Goal: Task Accomplishment & Management: Use online tool/utility

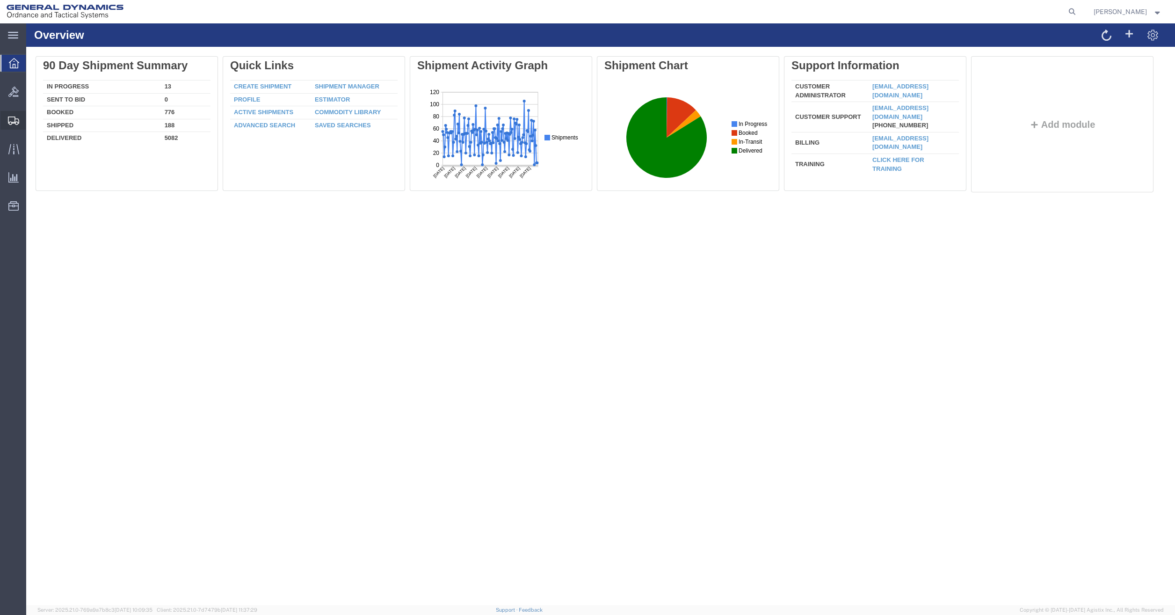
click at [0, 0] on span "Shipment Manager" at bounding box center [0, 0] width 0 height 0
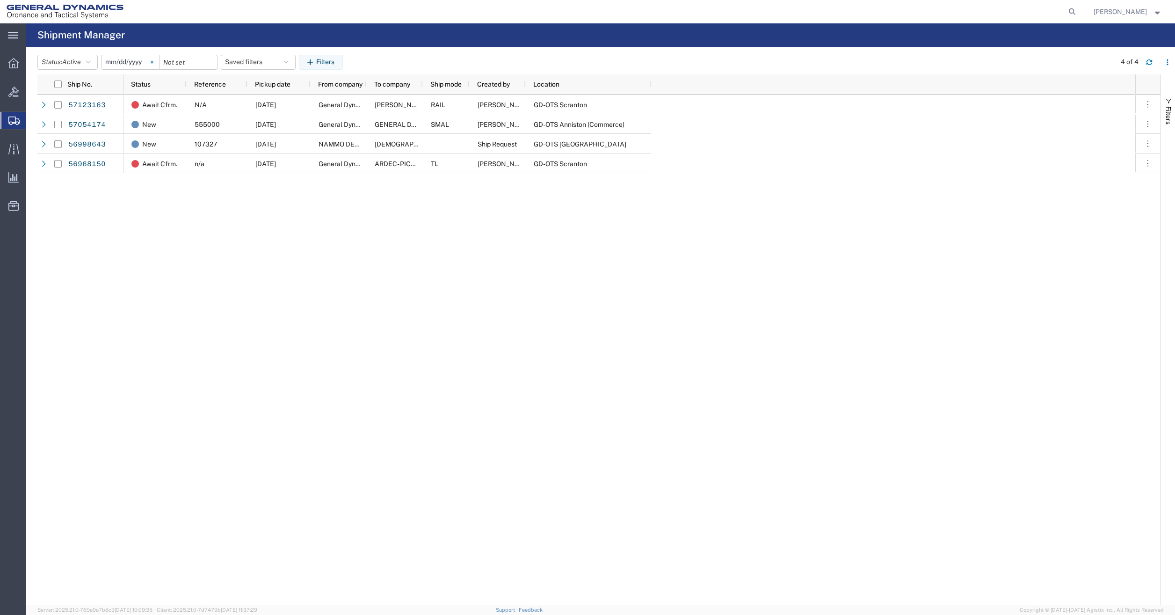
click at [148, 65] on svg-icon at bounding box center [152, 62] width 14 height 14
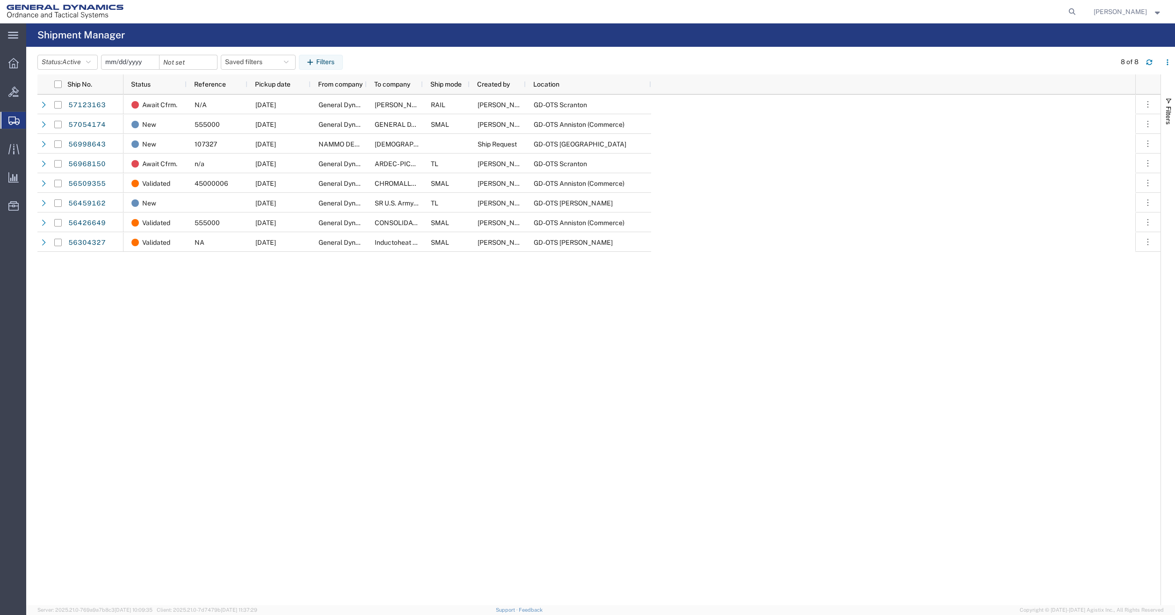
click at [140, 60] on input "date" at bounding box center [131, 62] width 58 height 14
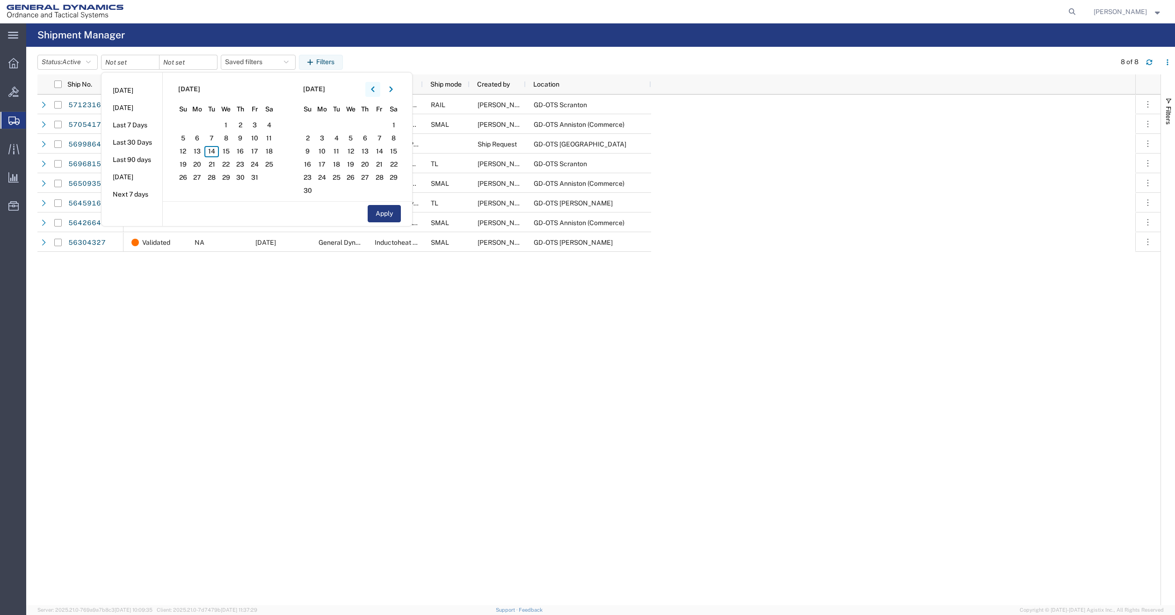
click at [379, 89] on button "button" at bounding box center [372, 89] width 15 height 15
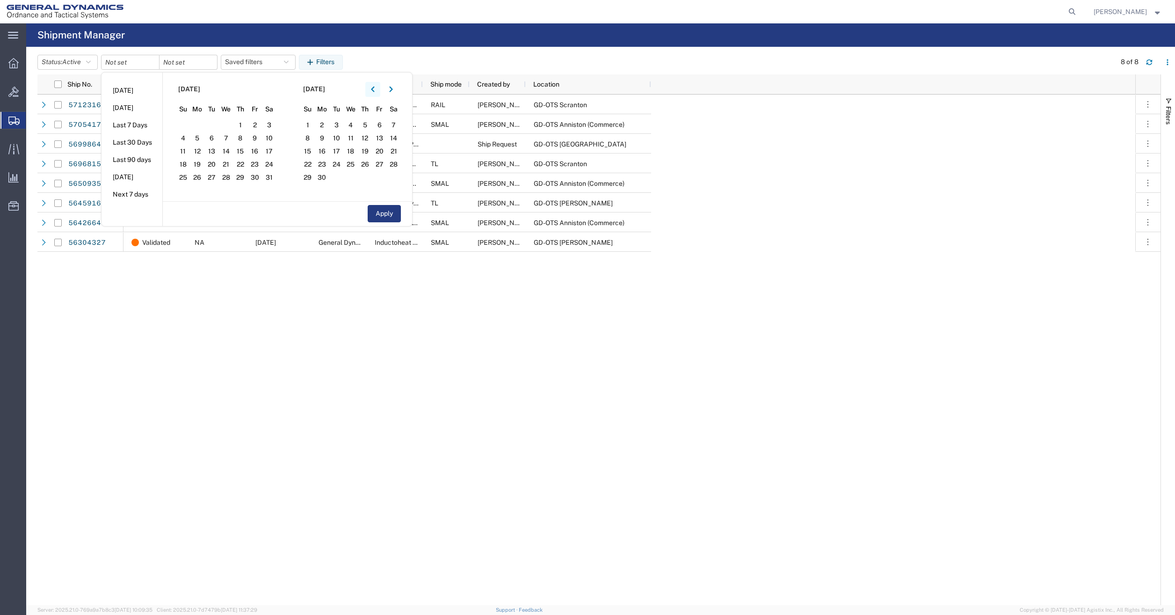
click at [379, 89] on button "button" at bounding box center [372, 89] width 15 height 15
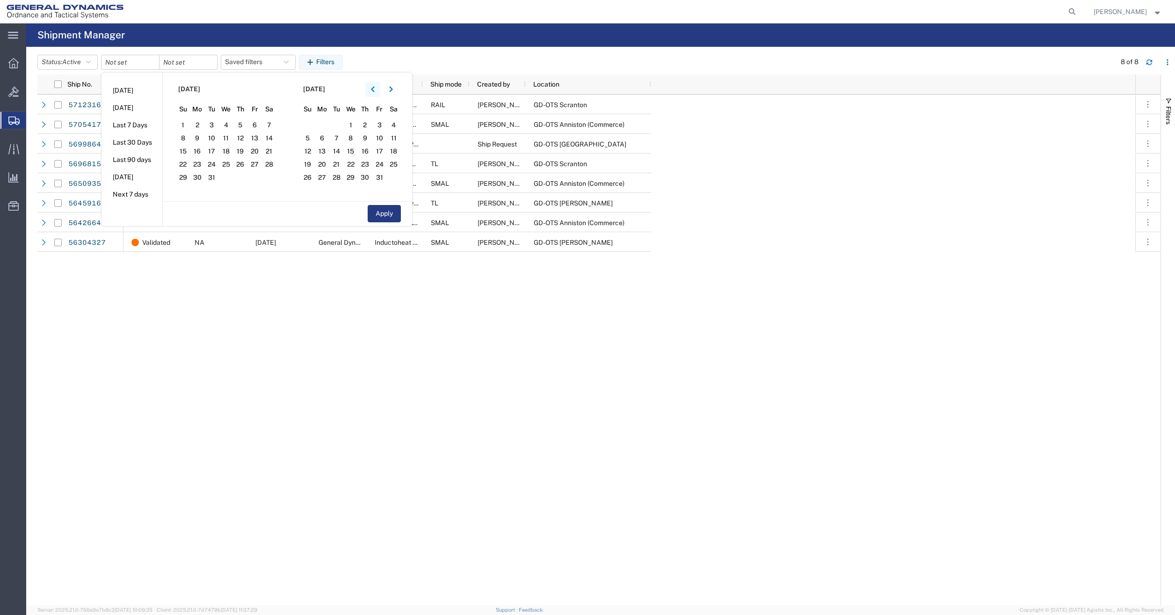
click at [379, 89] on button "button" at bounding box center [372, 89] width 15 height 15
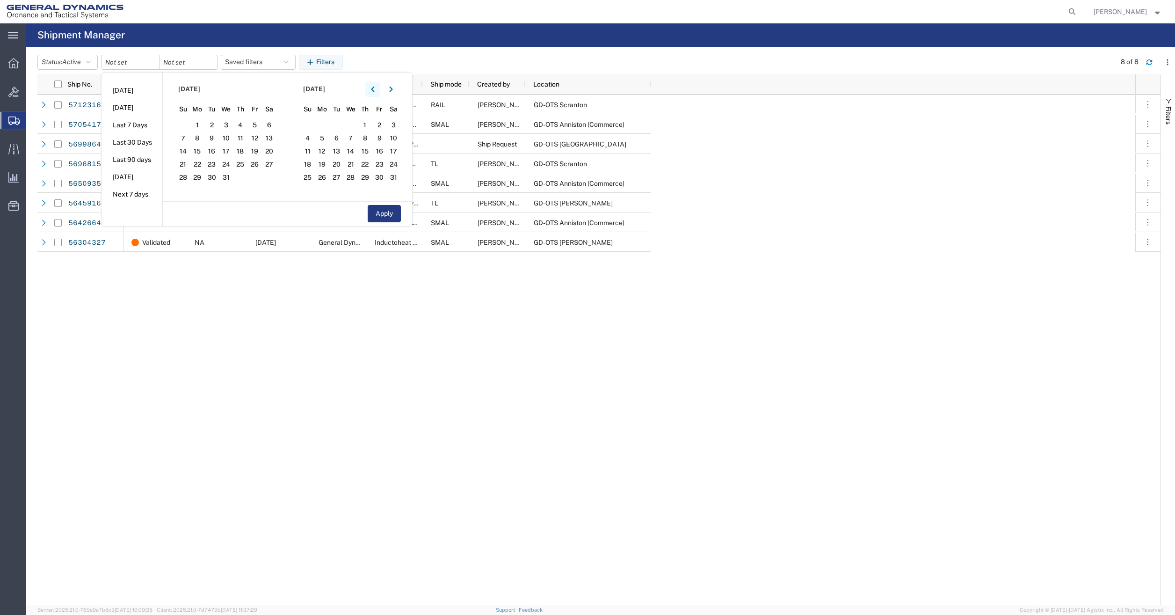
click at [379, 89] on button "button" at bounding box center [372, 89] width 15 height 15
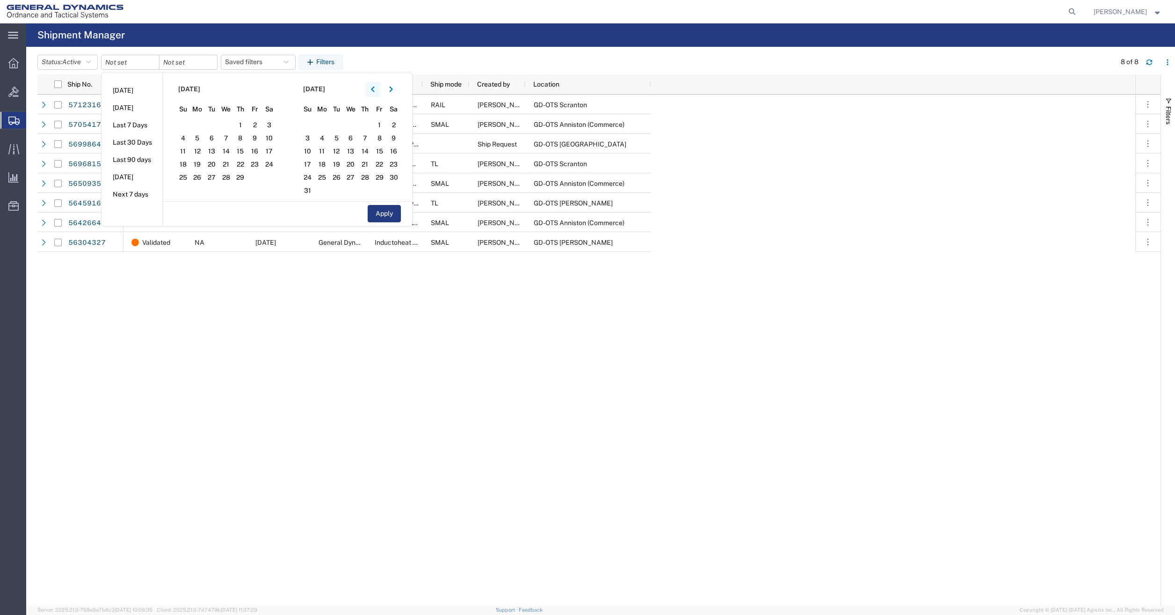
click at [379, 89] on button "button" at bounding box center [372, 89] width 15 height 15
click at [200, 126] on span "1" at bounding box center [197, 125] width 15 height 11
click at [201, 66] on input "date" at bounding box center [189, 62] width 58 height 14
click at [136, 64] on input "date" at bounding box center [131, 62] width 58 height 14
click at [379, 214] on button "Apply" at bounding box center [384, 213] width 33 height 17
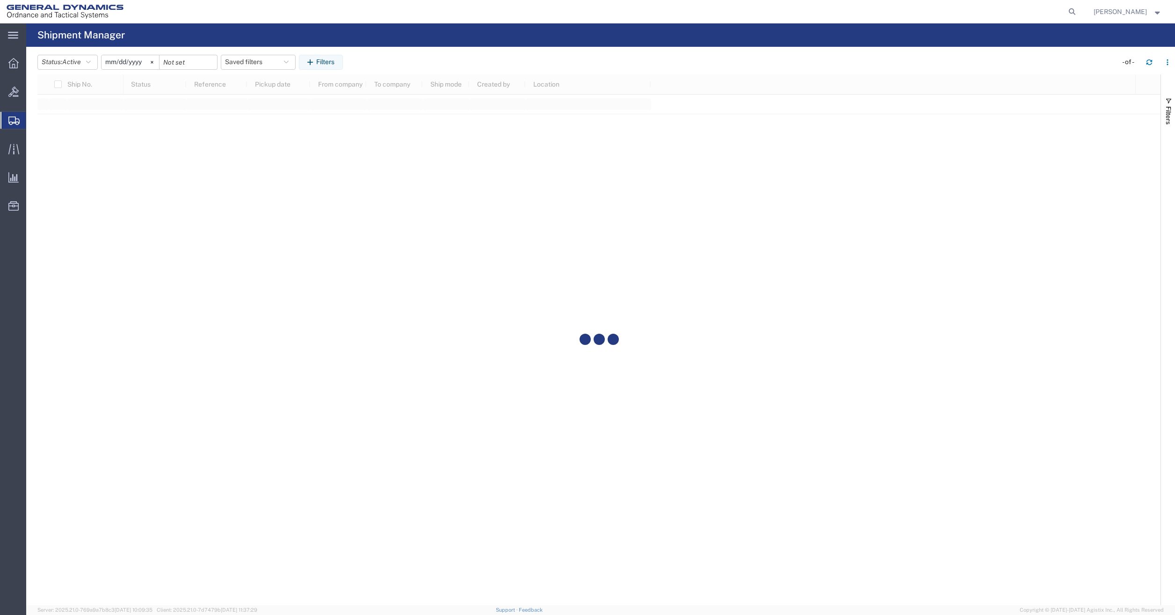
click at [201, 69] on div at bounding box center [189, 62] width 58 height 15
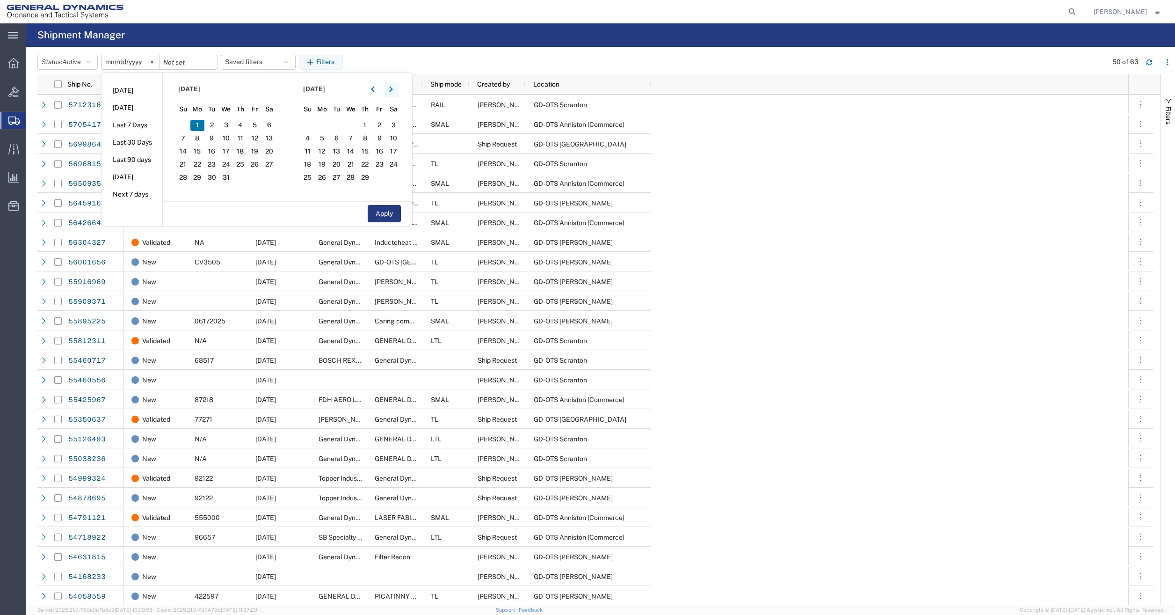
click at [394, 95] on button "button" at bounding box center [391, 89] width 15 height 15
click at [308, 194] on span "30" at bounding box center [308, 190] width 15 height 11
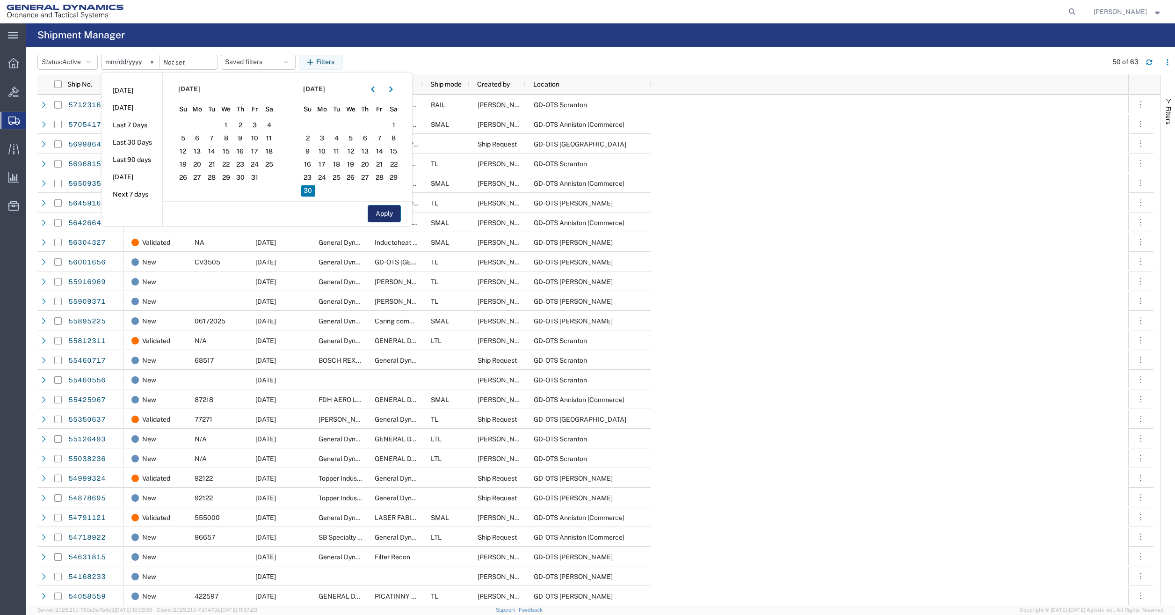
click at [382, 208] on button "Apply" at bounding box center [384, 213] width 33 height 17
type input "[DATE]"
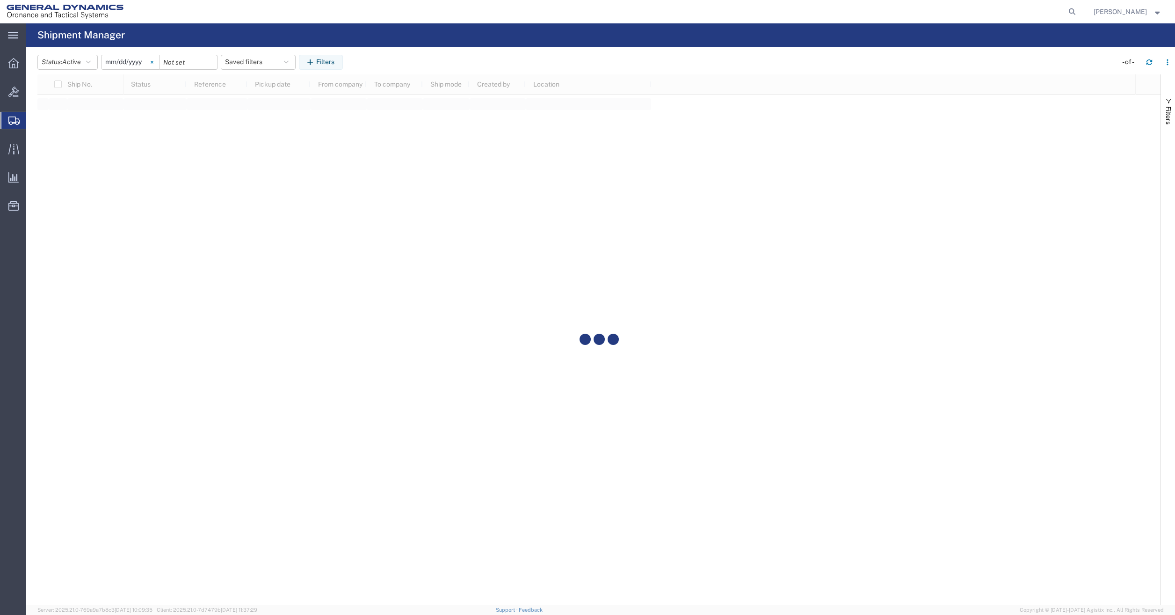
click at [156, 64] on svg-icon at bounding box center [152, 62] width 14 height 14
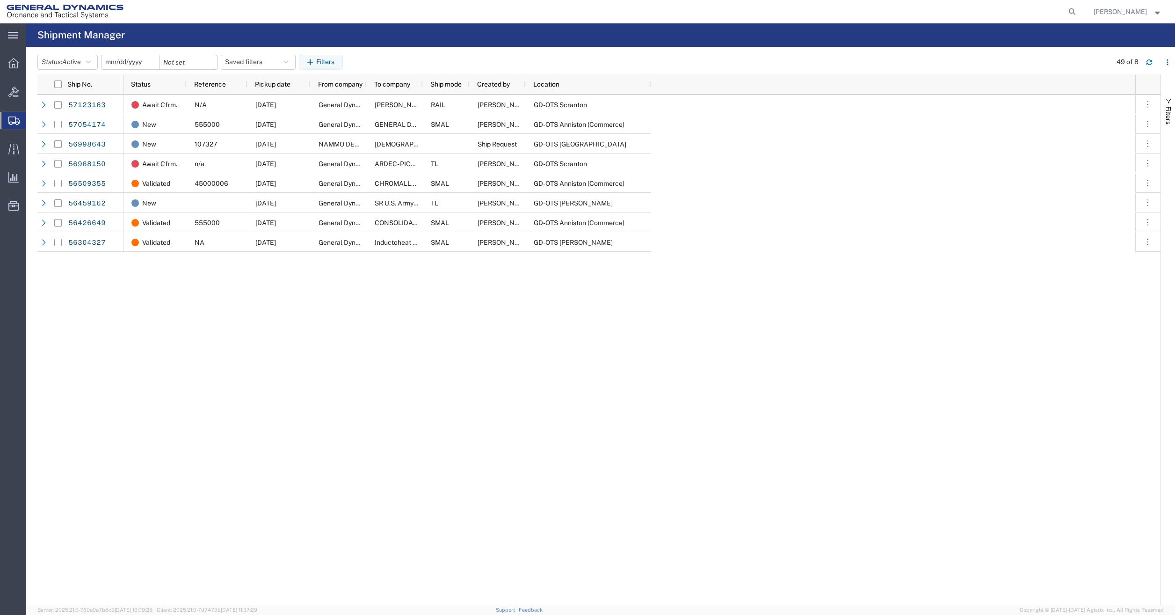
click at [150, 64] on input "date" at bounding box center [131, 62] width 58 height 14
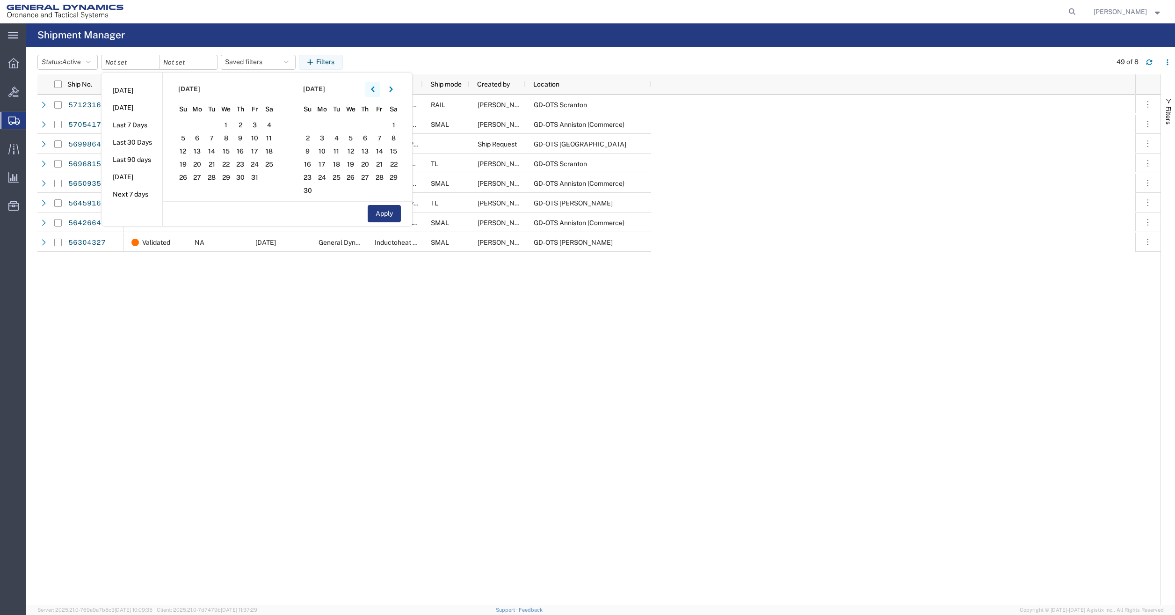
click at [378, 94] on button "button" at bounding box center [372, 89] width 15 height 15
click at [204, 125] on span "1" at bounding box center [197, 125] width 15 height 11
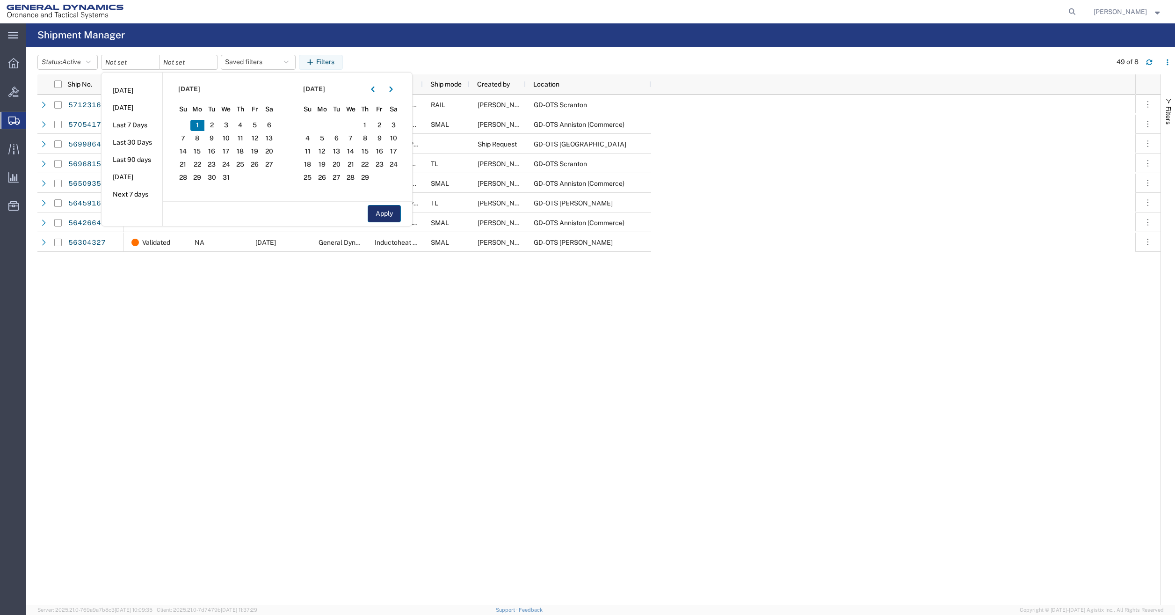
click at [378, 211] on button "Apply" at bounding box center [384, 213] width 33 height 17
type input "[DATE]"
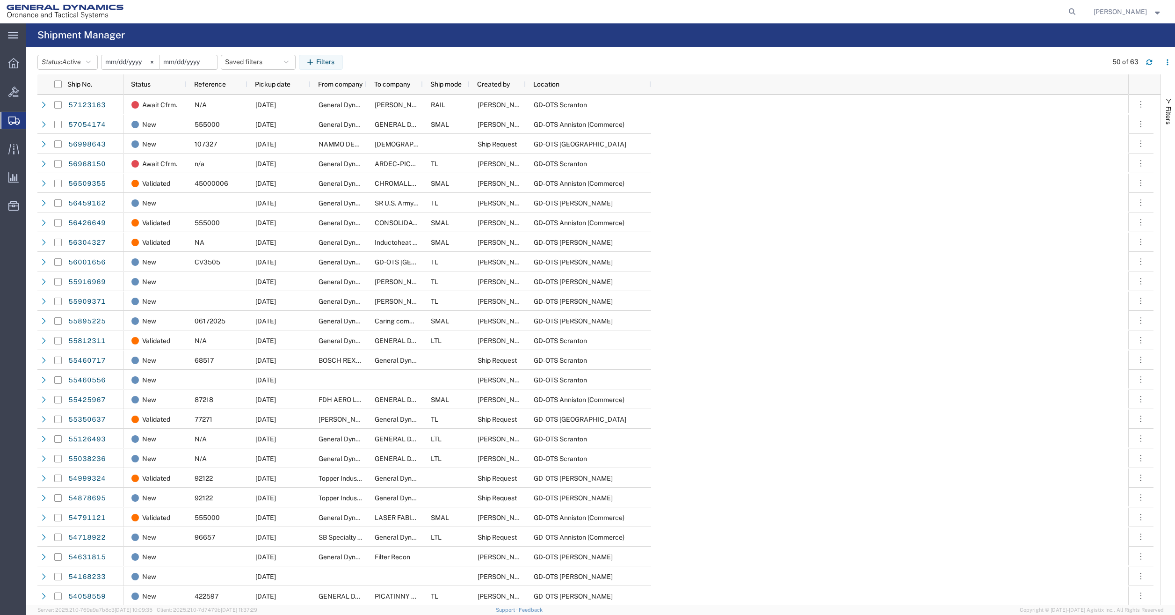
click at [168, 59] on input "date" at bounding box center [189, 62] width 58 height 14
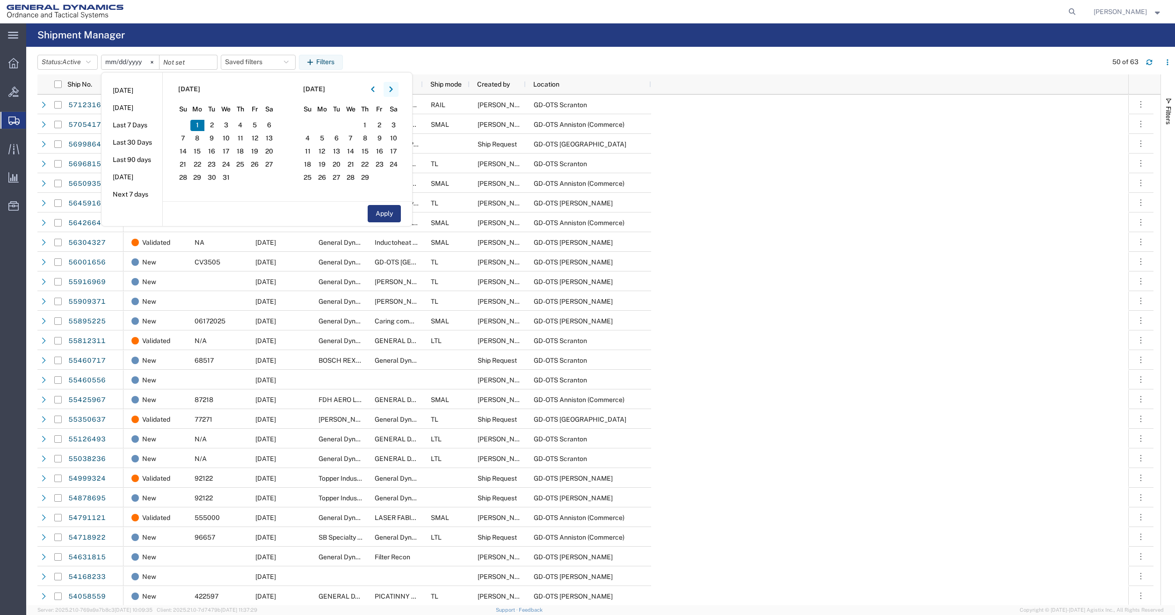
click at [397, 90] on button "button" at bounding box center [391, 89] width 15 height 15
click at [310, 192] on span "30" at bounding box center [308, 190] width 15 height 11
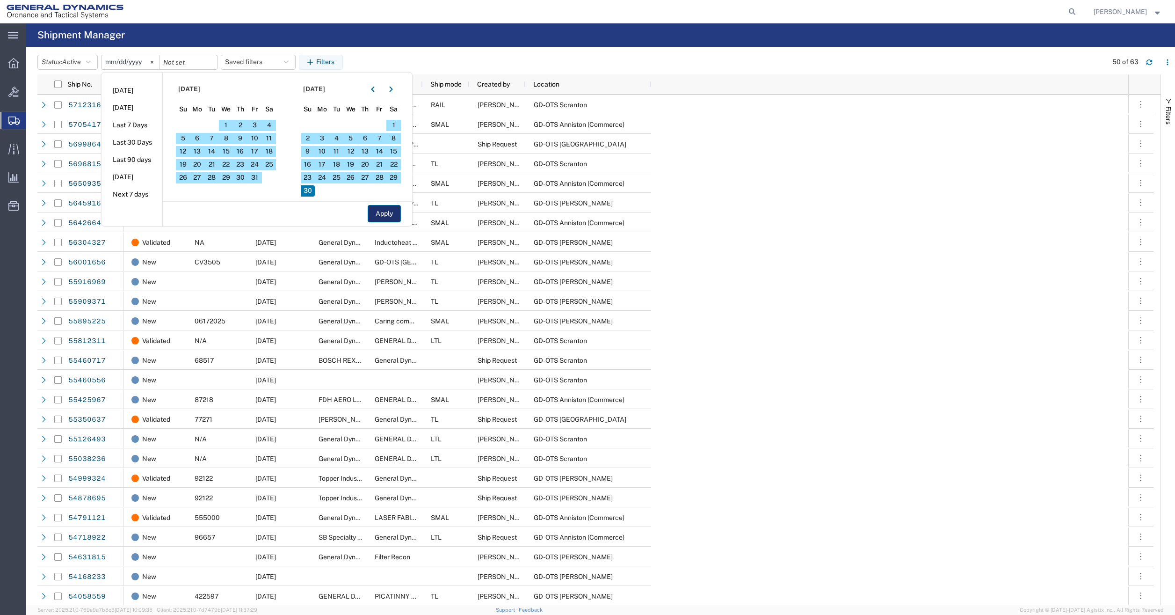
click at [397, 209] on button "Apply" at bounding box center [384, 213] width 33 height 17
type input "[DATE]"
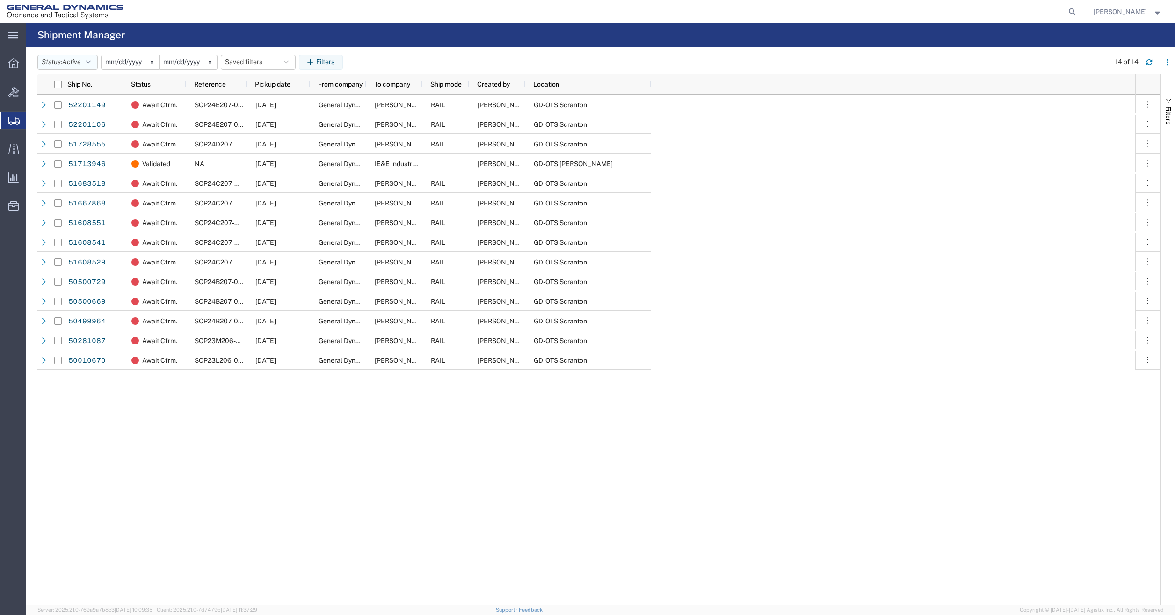
click at [66, 63] on span "Active" at bounding box center [71, 61] width 19 height 7
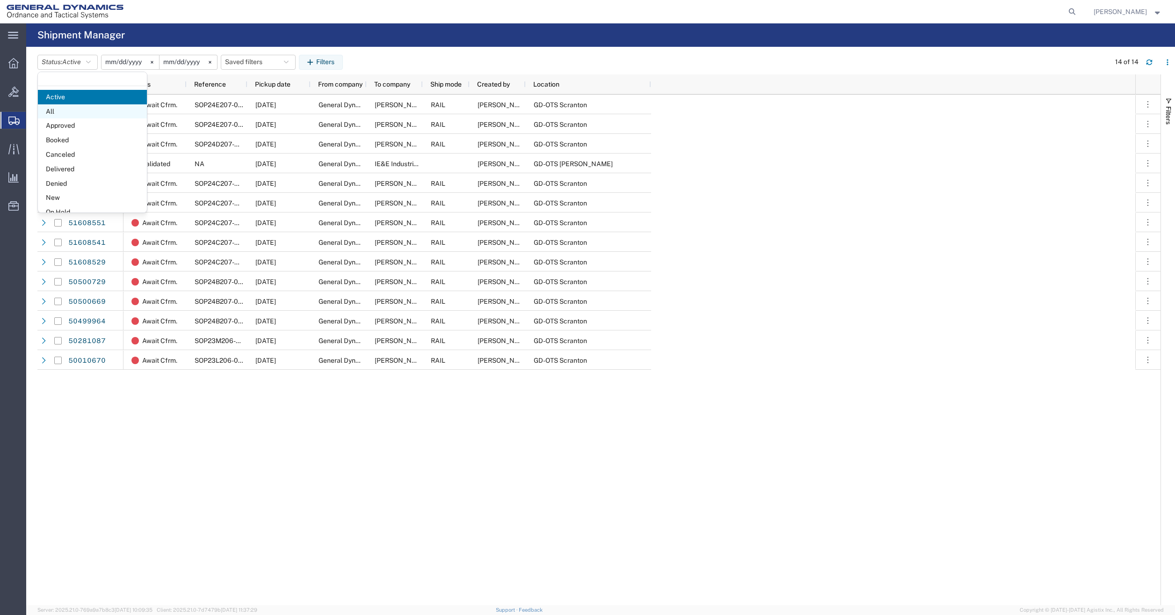
click at [70, 110] on span "All" at bounding box center [92, 111] width 109 height 15
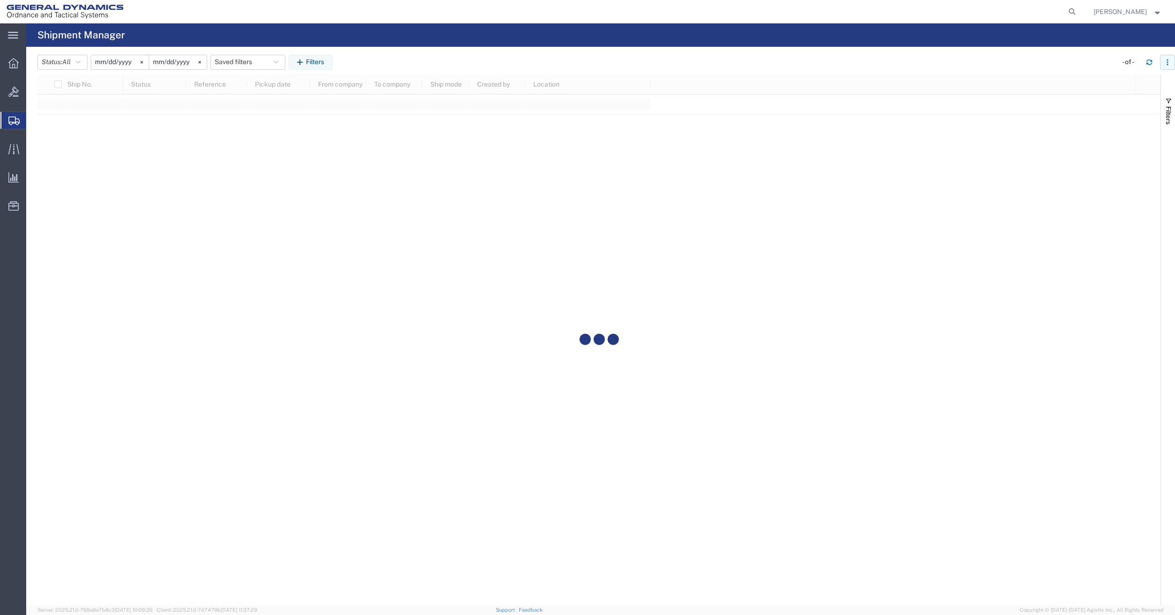
click at [1168, 63] on icon "button" at bounding box center [1168, 62] width 7 height 7
click at [1062, 51] on header "Status: All Active All Approved Booked Canceled Delivered Denied New On Hold Pe…" at bounding box center [606, 62] width 1138 height 26
click at [1167, 110] on span "Filters" at bounding box center [1168, 115] width 7 height 18
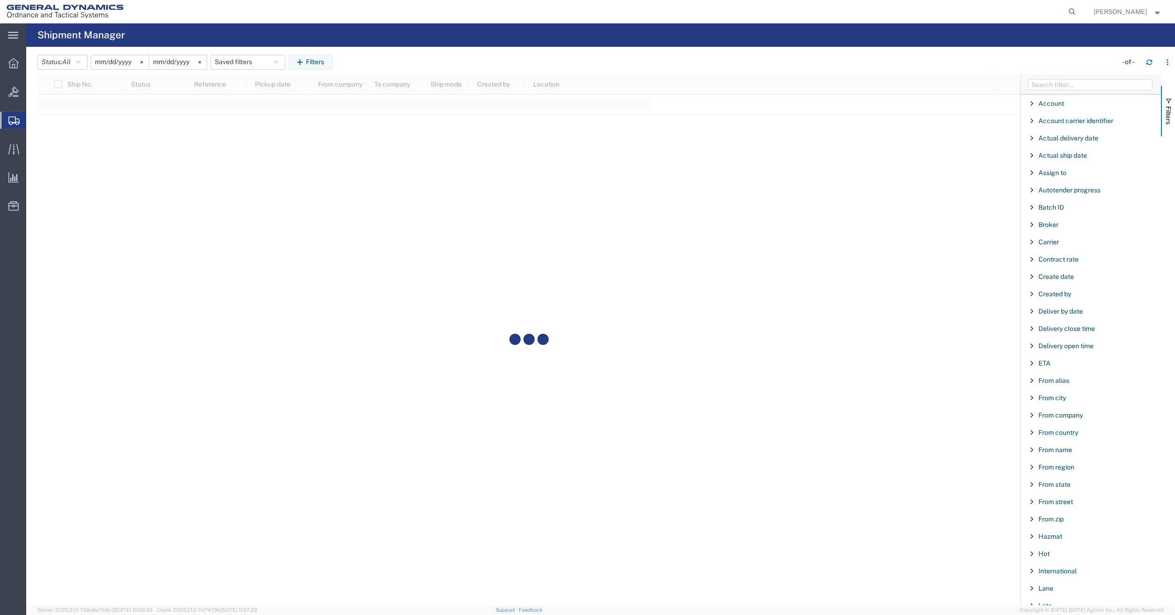
click at [1032, 489] on div "From state" at bounding box center [1091, 484] width 140 height 17
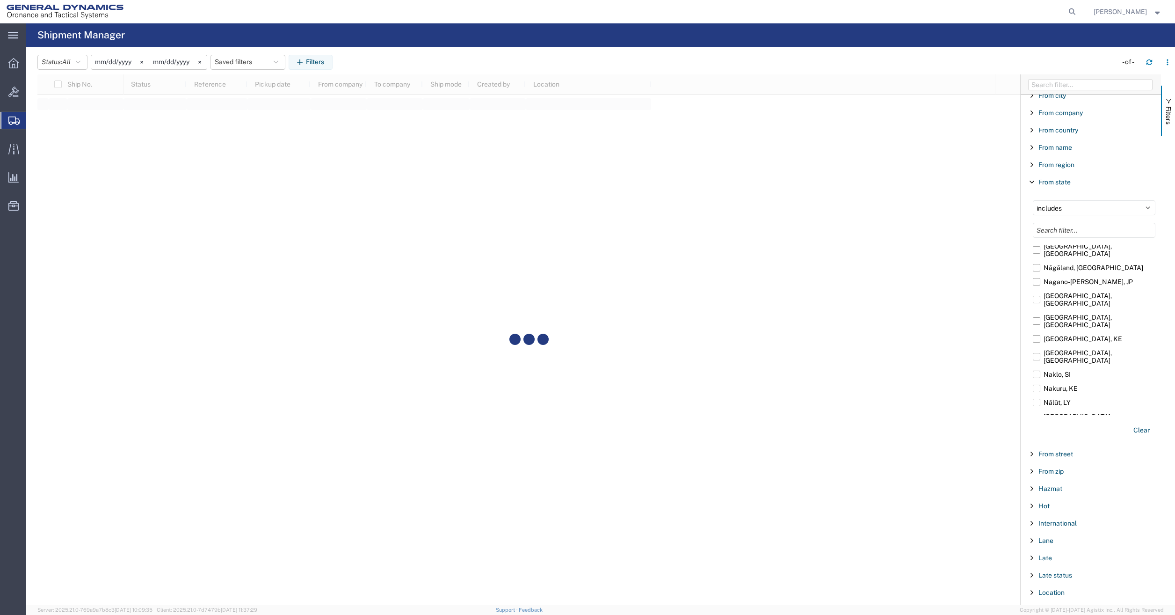
scroll to position [38121, 0]
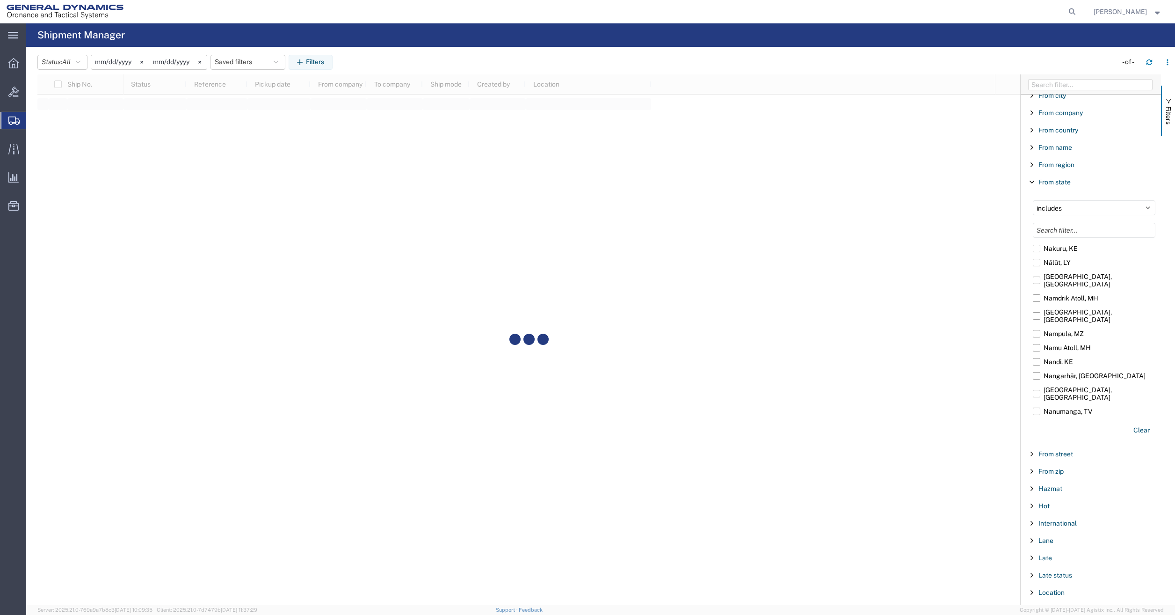
click at [0, 0] on input "[US_STATE], [GEOGRAPHIC_DATA]" at bounding box center [0, 0] width 0 height 0
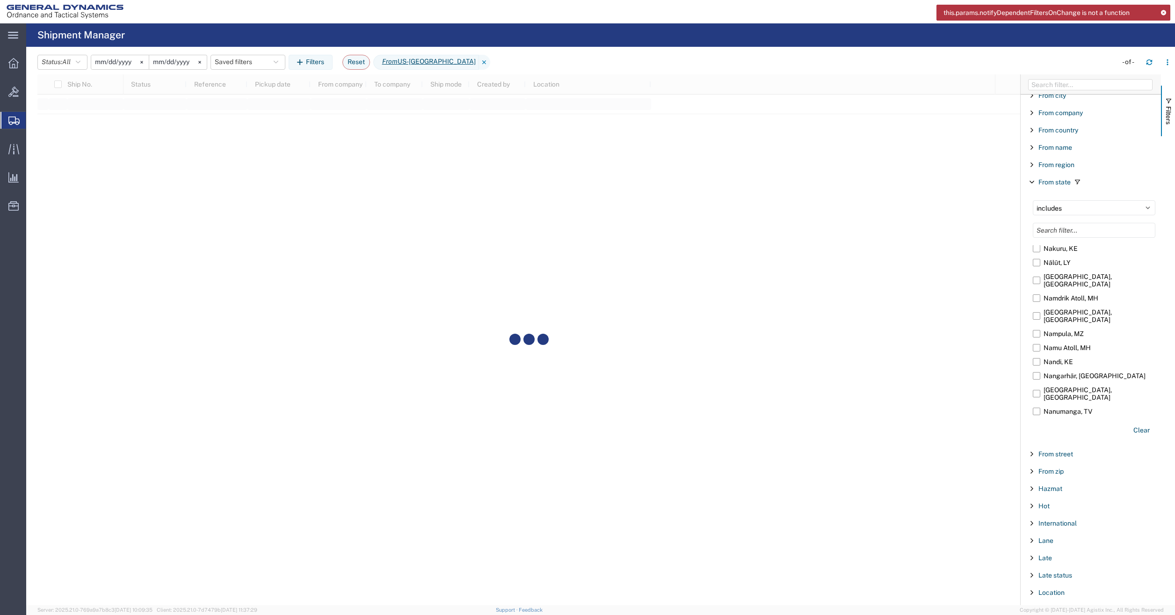
click at [1033, 183] on span "Filter List 66 Filters" at bounding box center [1031, 181] width 7 height 7
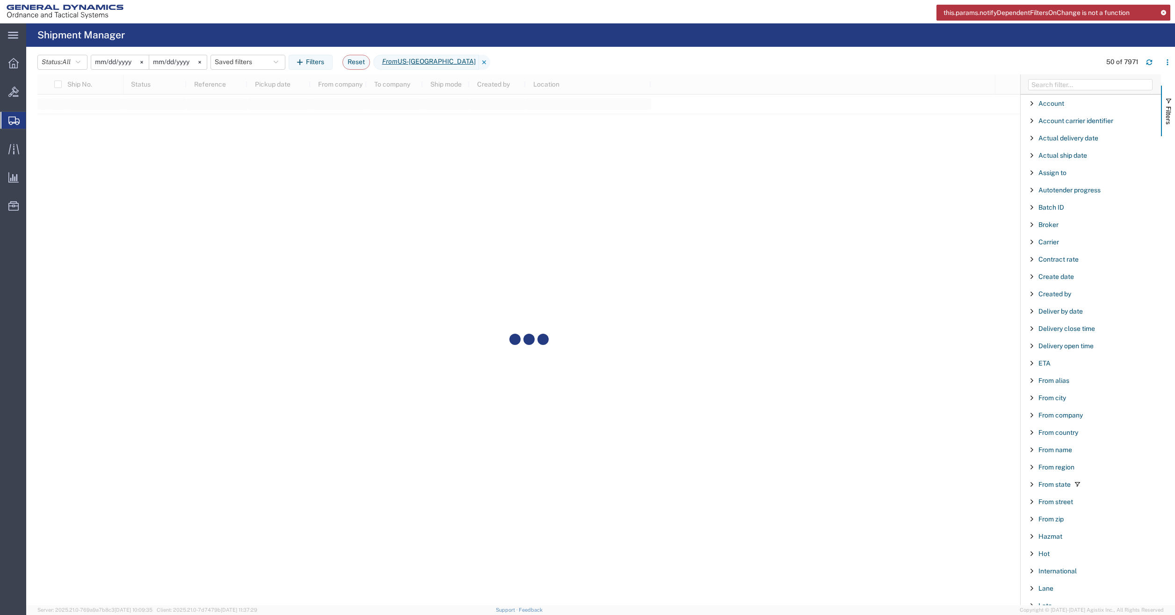
drag, startPoint x: 631, startPoint y: 307, endPoint x: 600, endPoint y: 276, distance: 43.7
click at [630, 306] on div at bounding box center [528, 339] width 983 height 531
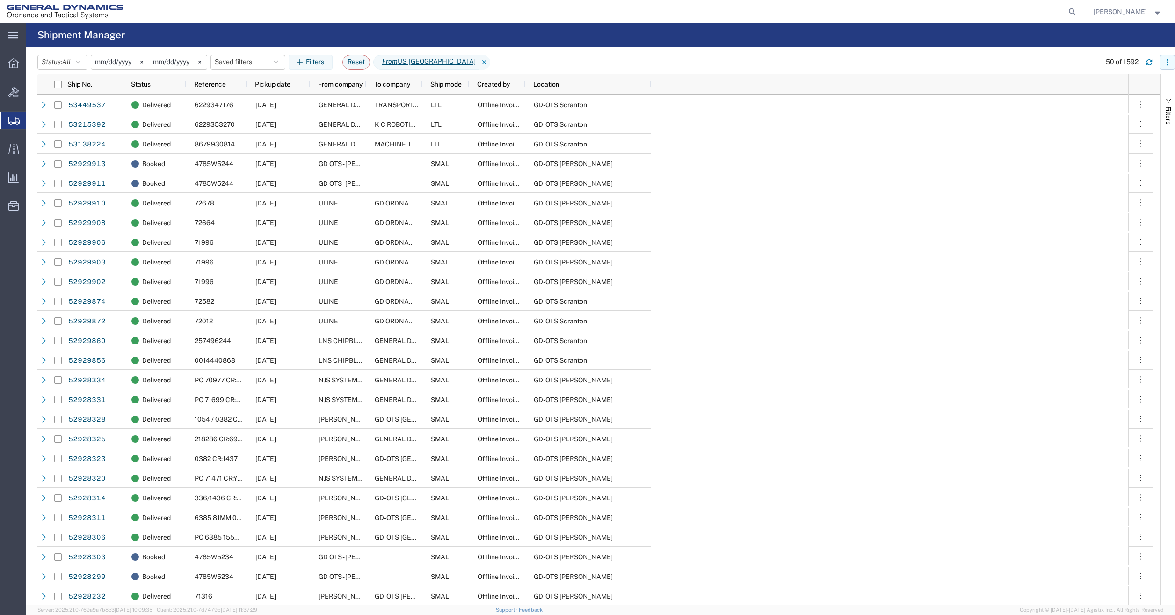
click at [1169, 65] on icon "button" at bounding box center [1168, 62] width 7 height 7
click at [1097, 93] on div "Download" at bounding box center [1120, 87] width 52 height 19
click at [13, 117] on icon at bounding box center [13, 121] width 11 height 8
